Goal: Ask a question

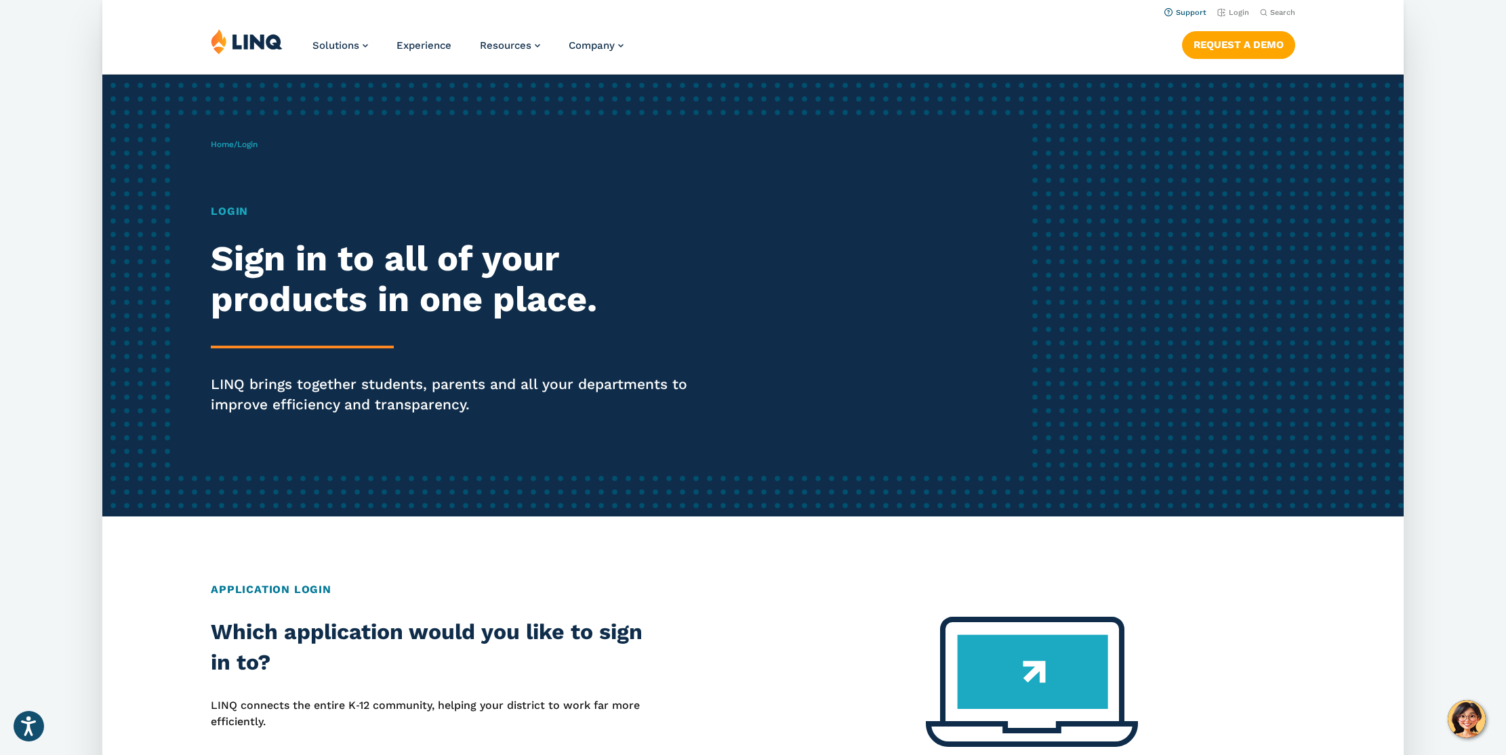
click at [1176, 4] on li "Support" at bounding box center [1186, 11] width 42 height 15
click at [1176, 9] on link "Support" at bounding box center [1186, 12] width 42 height 9
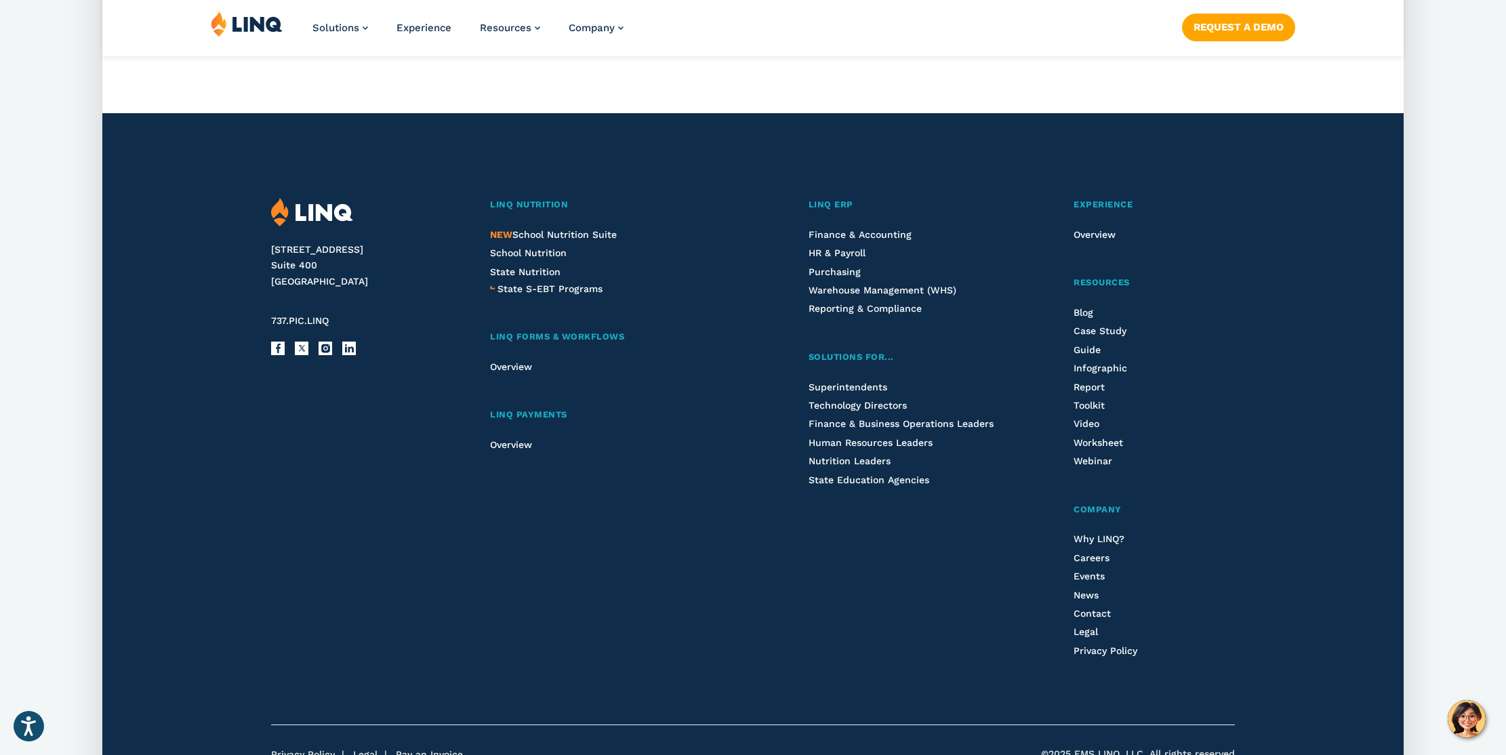
scroll to position [1860, 0]
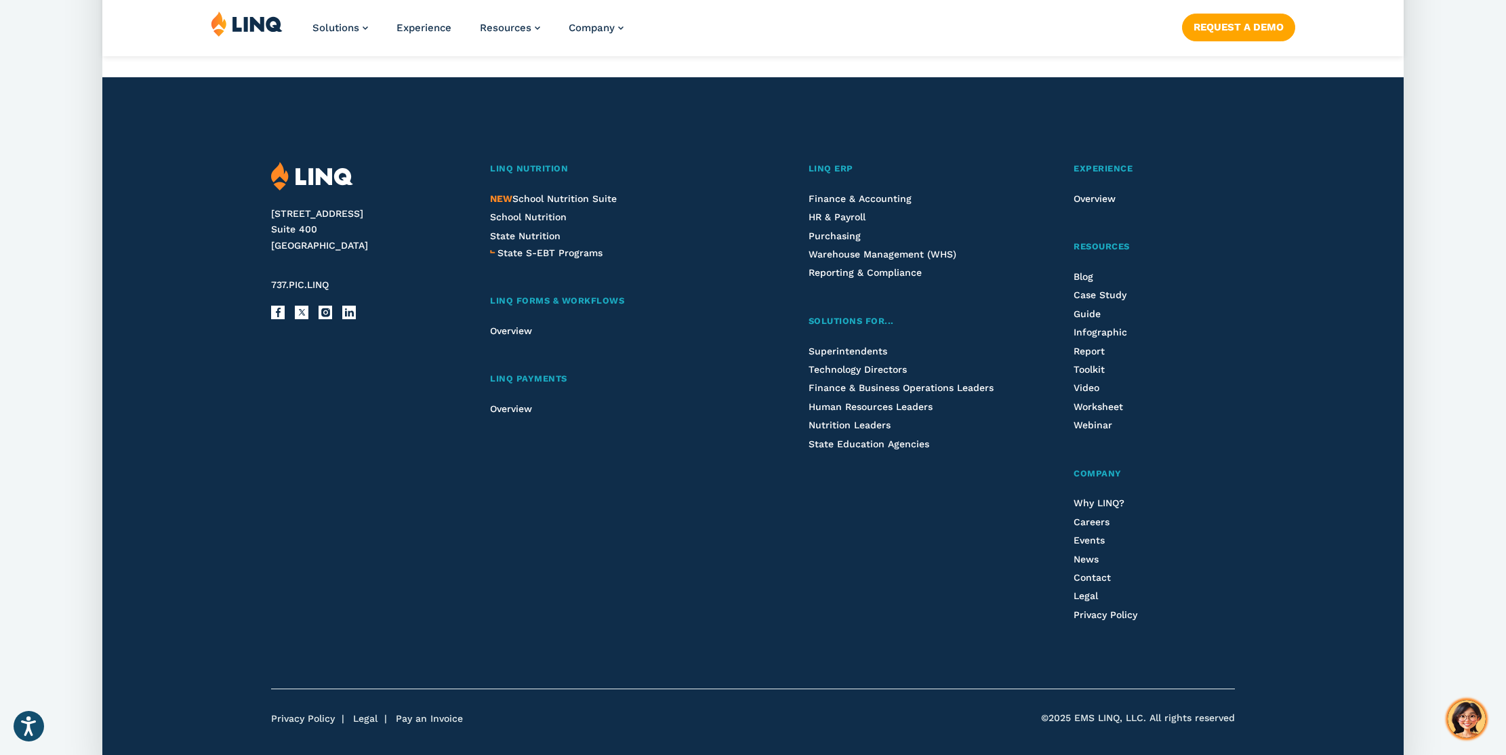
click at [1481, 714] on img "Hello, have a question? Let’s chat." at bounding box center [1467, 719] width 38 height 38
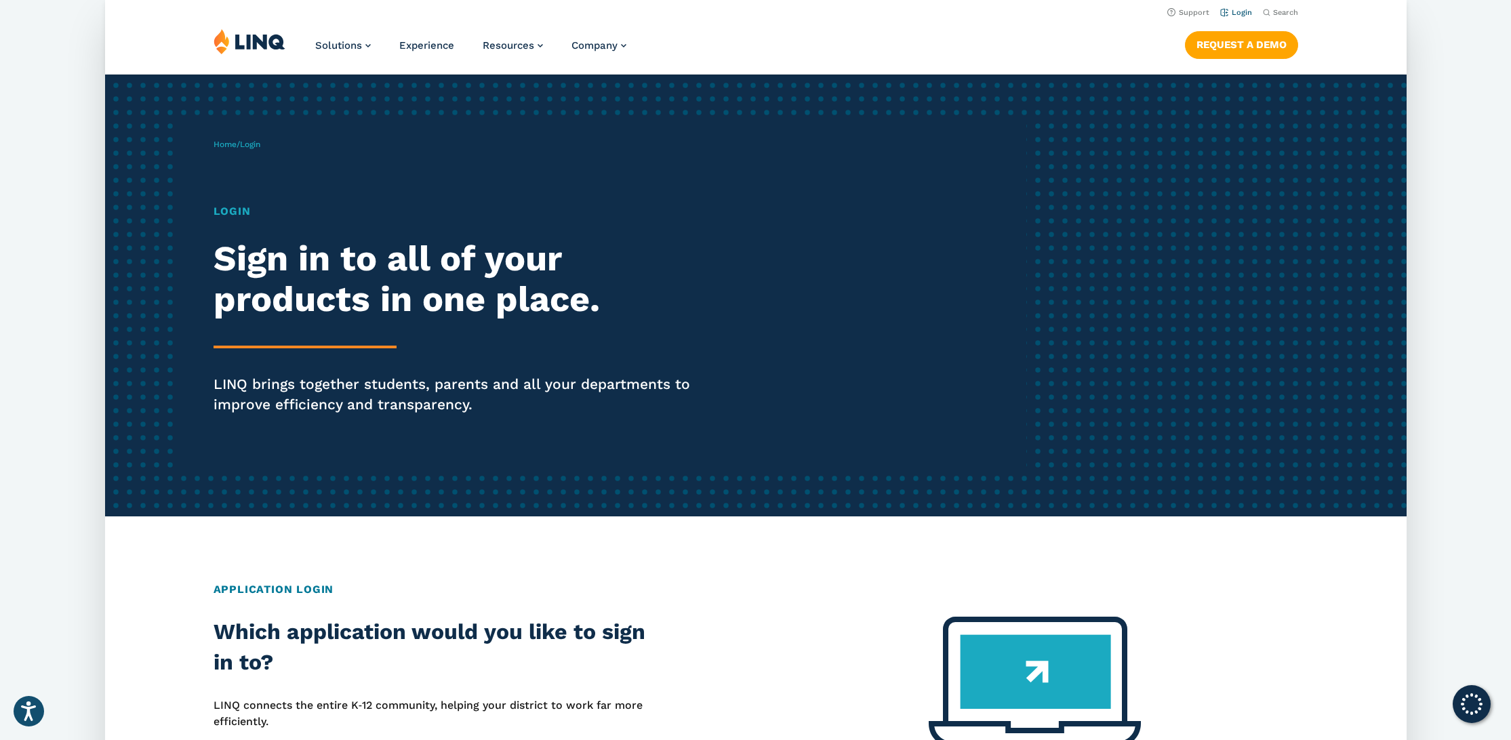
click at [1242, 12] on link "Login" at bounding box center [1235, 12] width 32 height 9
